Goal: Navigation & Orientation: Find specific page/section

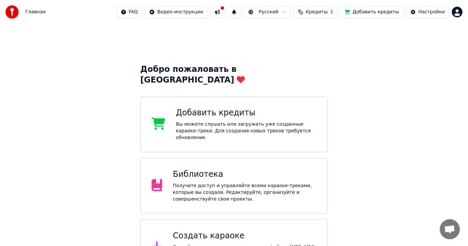
click at [367, 14] on button "Добавить кредиты" at bounding box center [372, 12] width 63 height 12
click at [328, 11] on span "Кредиты" at bounding box center [317, 12] width 22 height 7
click at [192, 169] on div "Библиотека" at bounding box center [244, 174] width 143 height 11
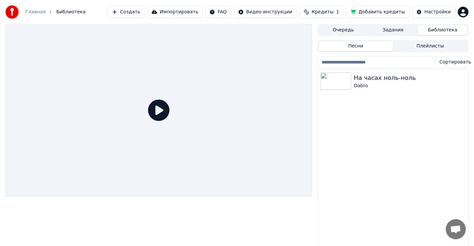
click at [452, 61] on html "Главная Библиотека Создать Импортировать FAQ Видео-инструкции Кредиты 1 Добавит…" at bounding box center [237, 123] width 474 height 246
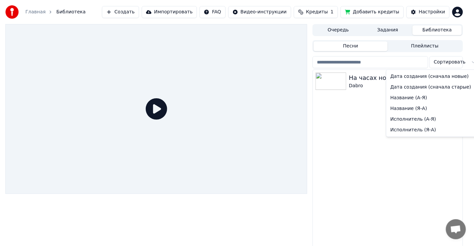
click at [334, 124] on html "Главная Библиотека Создать Импортировать FAQ Видео-инструкции Кредиты 1 Добавит…" at bounding box center [237, 123] width 474 height 246
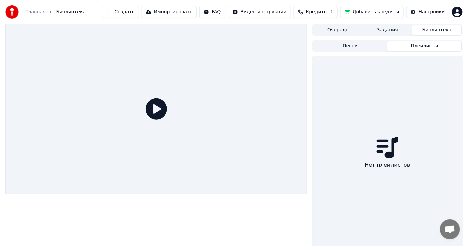
click at [412, 47] on button "Плейлисты" at bounding box center [425, 46] width 74 height 10
click at [355, 49] on button "Песни" at bounding box center [351, 46] width 74 height 10
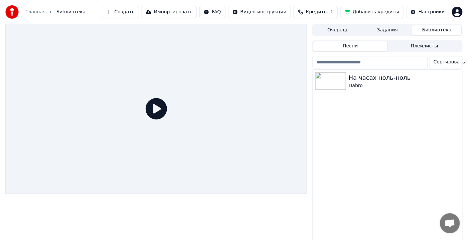
click at [458, 18] on div "Главная Библиотека Создать Импортировать FAQ Видео-инструкции Кредиты 1 Добавит…" at bounding box center [234, 12] width 468 height 24
click at [458, 13] on html "Главная Библиотека Создать Импортировать FAQ Видео-инструкции Кредиты 1 Добавит…" at bounding box center [234, 120] width 468 height 240
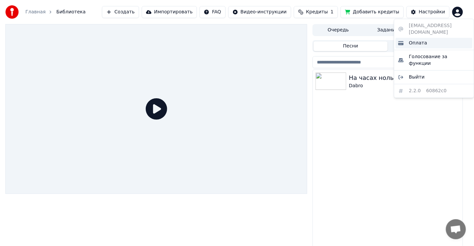
click at [419, 40] on span "Оплата" at bounding box center [418, 43] width 18 height 7
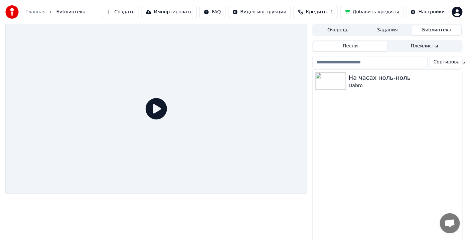
click at [457, 8] on html "Главная Библиотека Создать Импортировать FAQ Видео-инструкции Кредиты 1 Добавит…" at bounding box center [234, 120] width 468 height 240
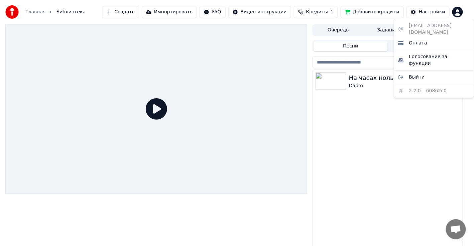
drag, startPoint x: 460, startPoint y: 27, endPoint x: 423, endPoint y: 28, distance: 36.8
click at [423, 28] on div "[EMAIL_ADDRESS][DOMAIN_NAME] Оплата Голосование за функции Выйти 2.2.0 60862c0" at bounding box center [434, 58] width 80 height 79
